Goal: Find specific page/section: Find specific page/section

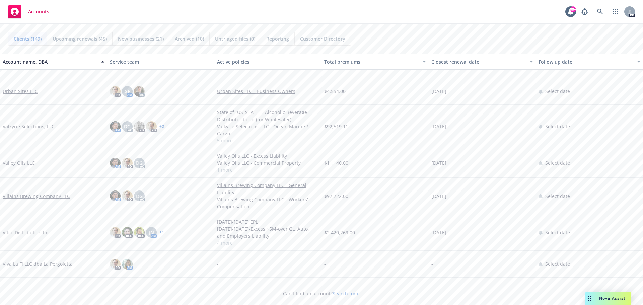
scroll to position [3752, 0]
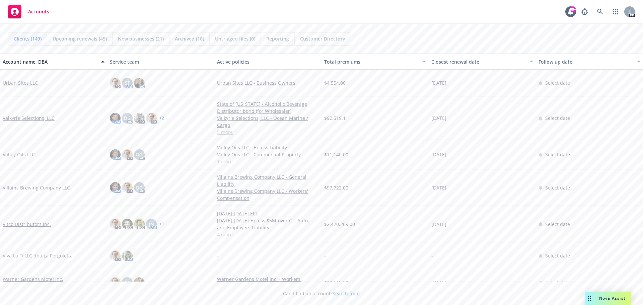
click at [39, 120] on link "Valkyrie Selections, LLC" at bounding box center [29, 118] width 52 height 7
